Goal: Communication & Community: Share content

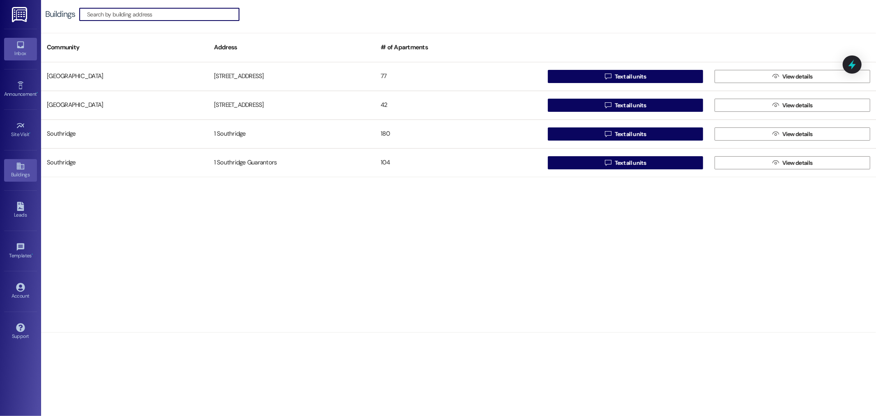
click at [25, 51] on div "Inbox" at bounding box center [20, 53] width 41 height 8
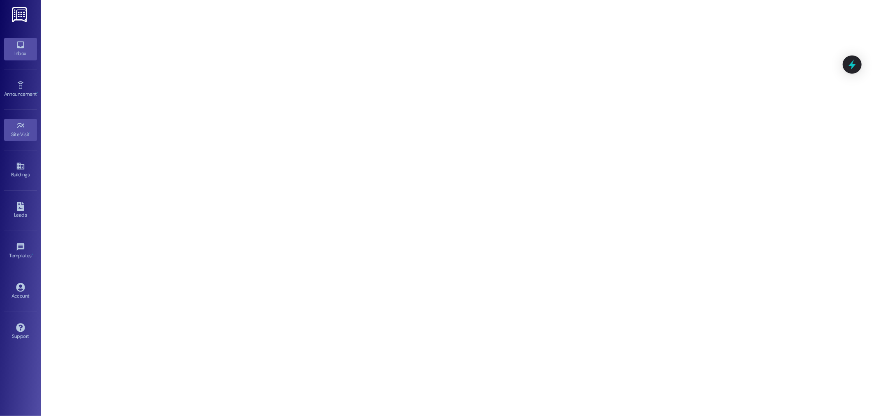
click at [21, 49] on div "Inbox" at bounding box center [20, 53] width 41 height 8
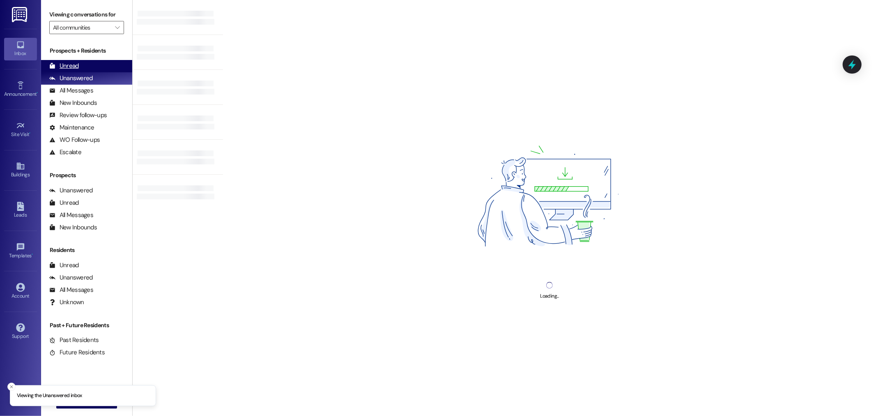
click at [70, 66] on div "Unread" at bounding box center [64, 66] width 30 height 9
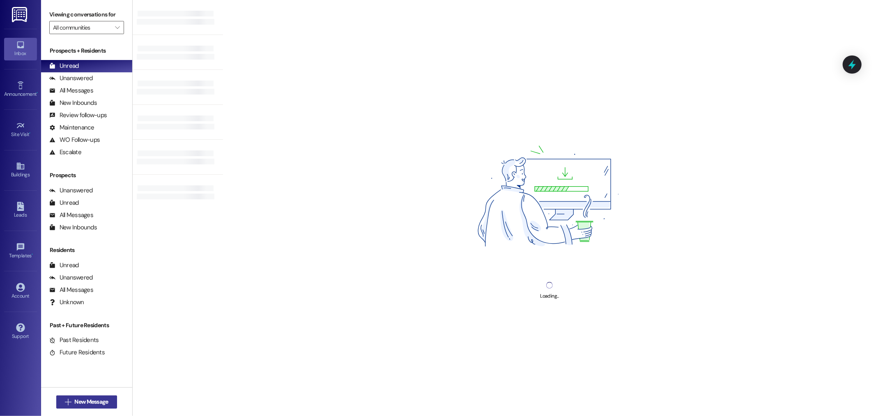
click at [82, 403] on span "New Message" at bounding box center [91, 401] width 34 height 9
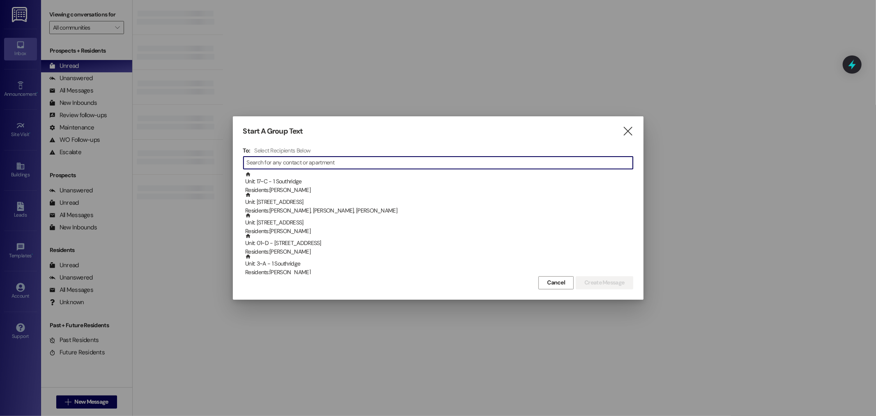
click at [273, 161] on input at bounding box center [440, 163] width 386 height 12
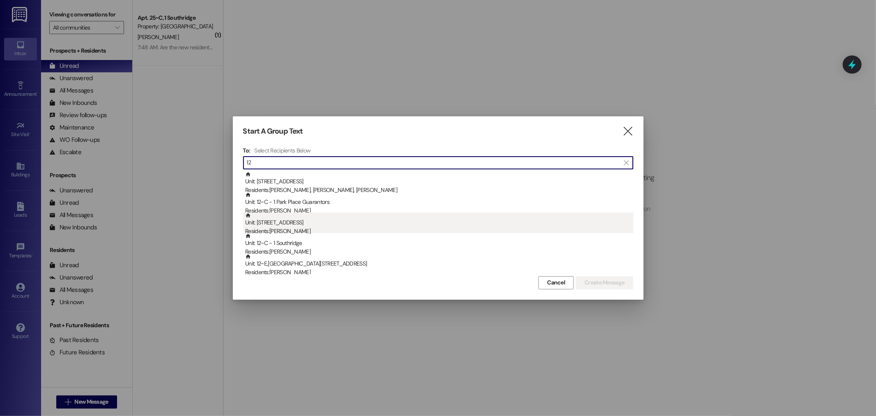
type input "12"
click at [252, 227] on div "Residents: [PERSON_NAME]" at bounding box center [439, 231] width 388 height 9
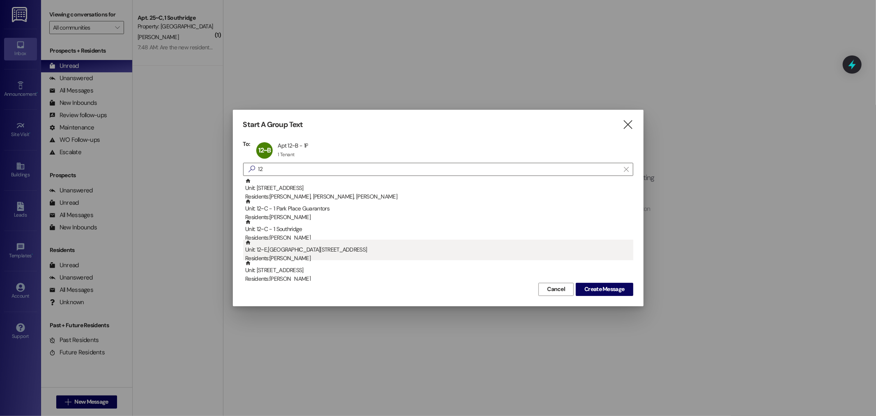
click at [255, 241] on div "Unit: 12~E,F - 1 Park Place Residents: [PERSON_NAME]" at bounding box center [439, 251] width 388 height 23
click at [280, 257] on div "Residents: [PERSON_NAME]" at bounding box center [439, 258] width 388 height 9
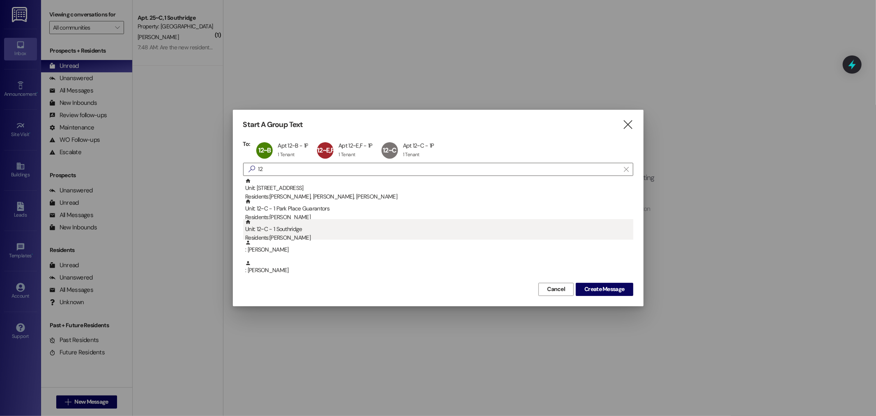
click at [299, 233] on div "Residents: [PERSON_NAME]" at bounding box center [439, 237] width 388 height 9
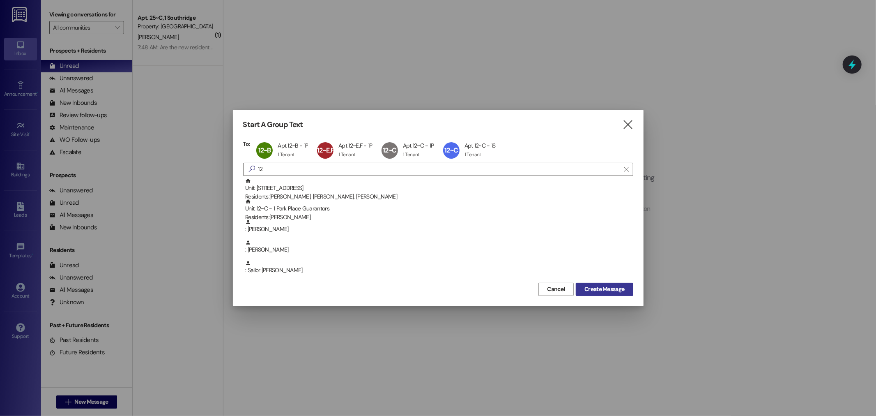
click at [610, 289] on span "Create Message" at bounding box center [605, 289] width 40 height 9
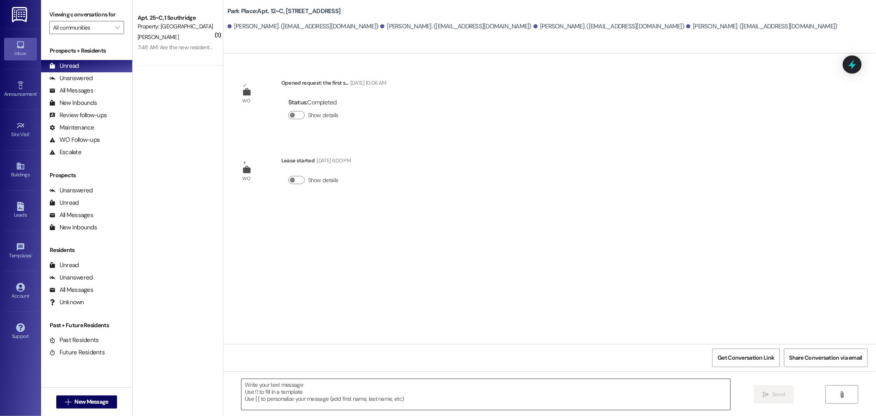
drag, startPoint x: 272, startPoint y: 404, endPoint x: 270, endPoint y: 391, distance: 13.3
click at [270, 391] on div " Send " at bounding box center [549, 402] width 653 height 62
click at [264, 379] on textarea at bounding box center [486, 394] width 489 height 31
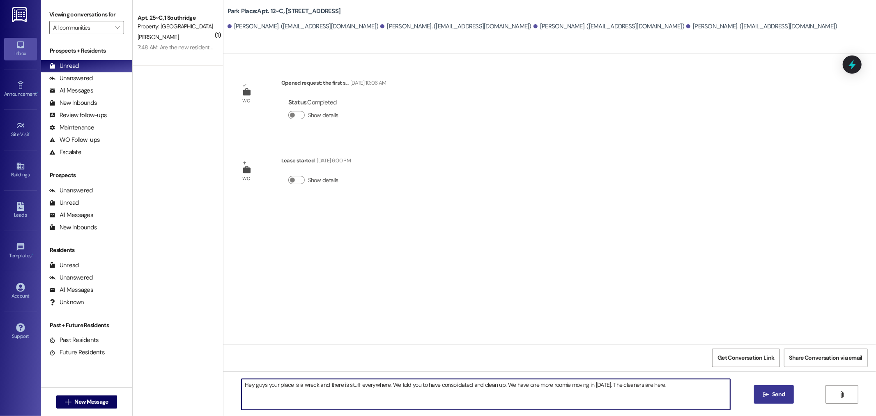
type textarea "Hey guys your place is a wreck and there is stuff everywhere. We told you to ha…"
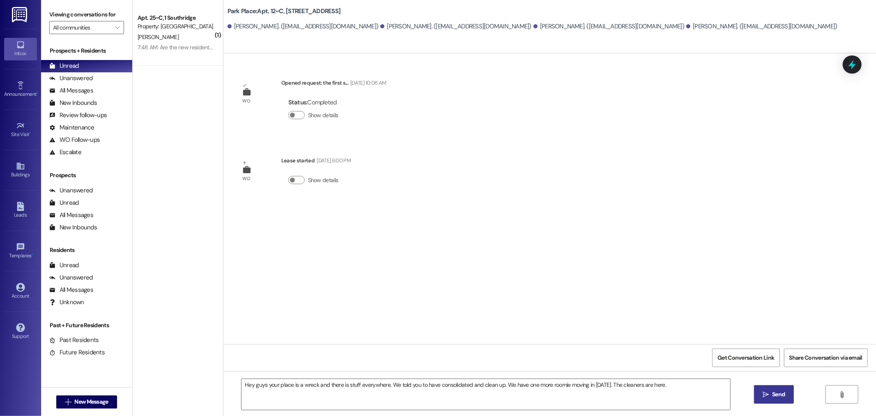
click at [776, 400] on button " Send" at bounding box center [774, 394] width 40 height 18
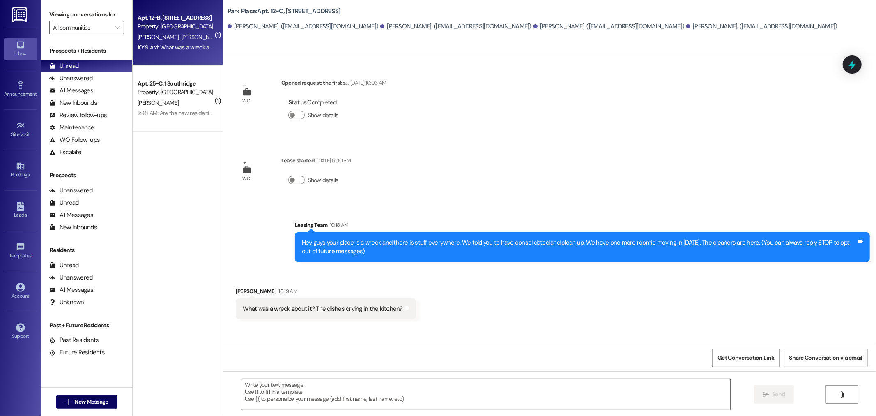
click at [247, 389] on textarea at bounding box center [486, 394] width 489 height 31
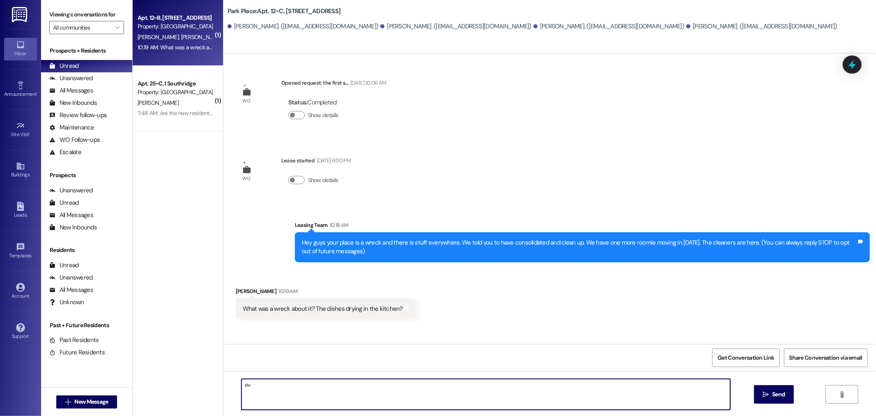
type textarea "e"
